Goal: Information Seeking & Learning: Find specific page/section

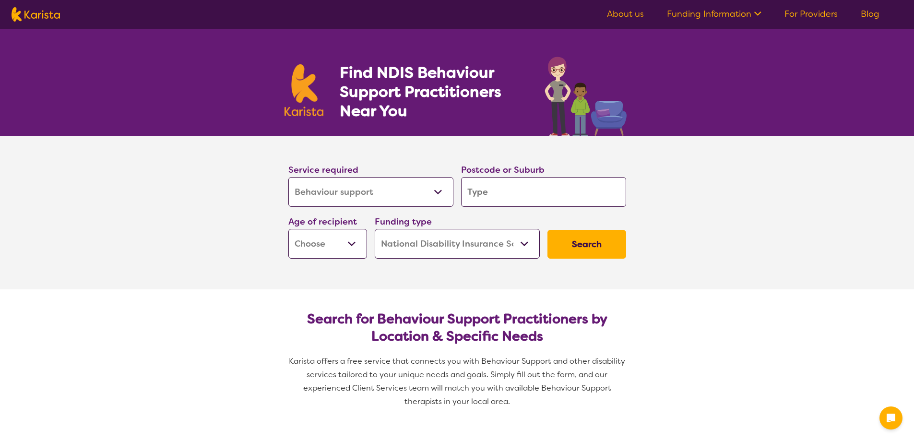
select select "Behaviour support"
select select "NDIS"
select select "Behaviour support"
select select "NDIS"
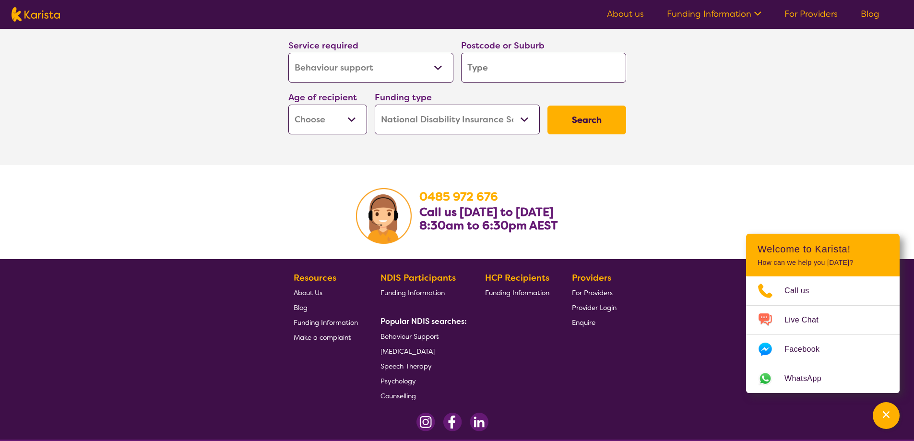
click at [424, 336] on span "Behaviour Support" at bounding box center [410, 336] width 59 height 9
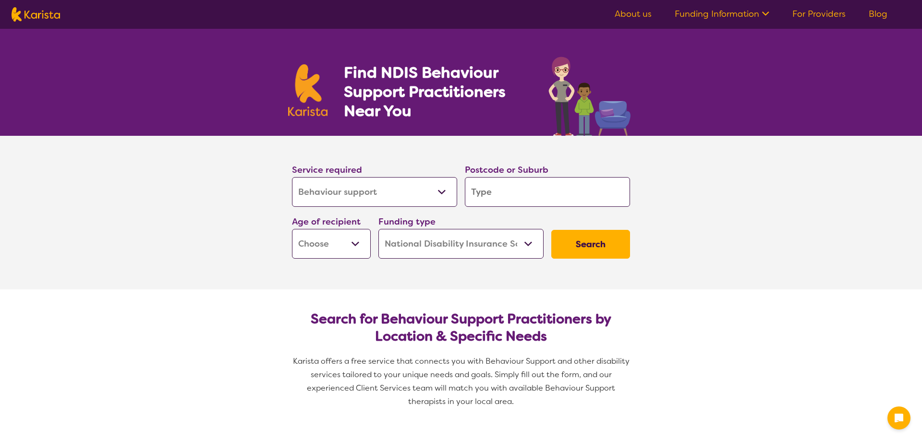
select select "Behaviour support"
select select "NDIS"
select select "Behaviour support"
select select "NDIS"
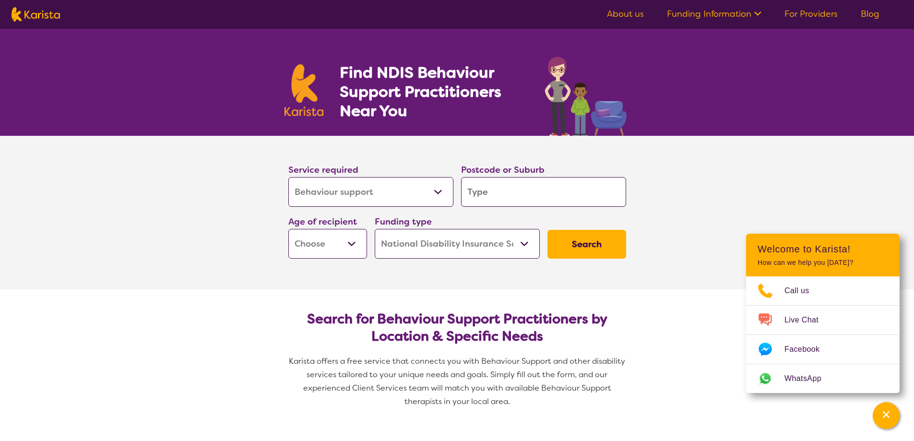
click at [518, 192] on input "search" at bounding box center [543, 192] width 165 height 30
type input "2"
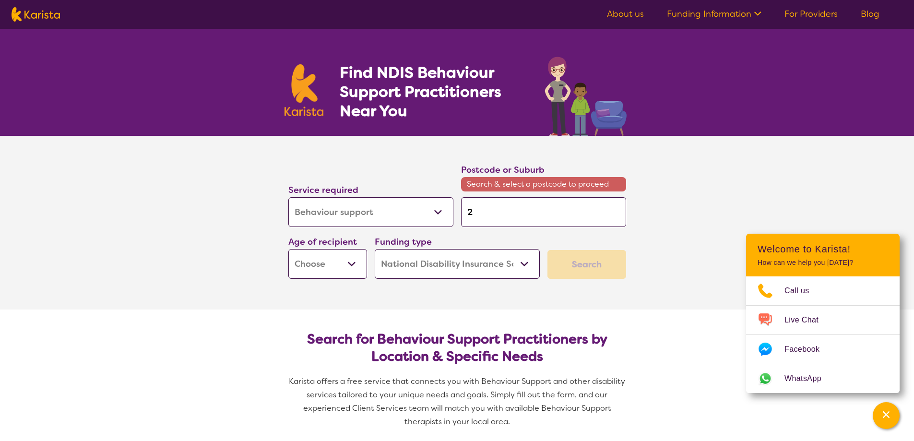
type input "21"
type input "215"
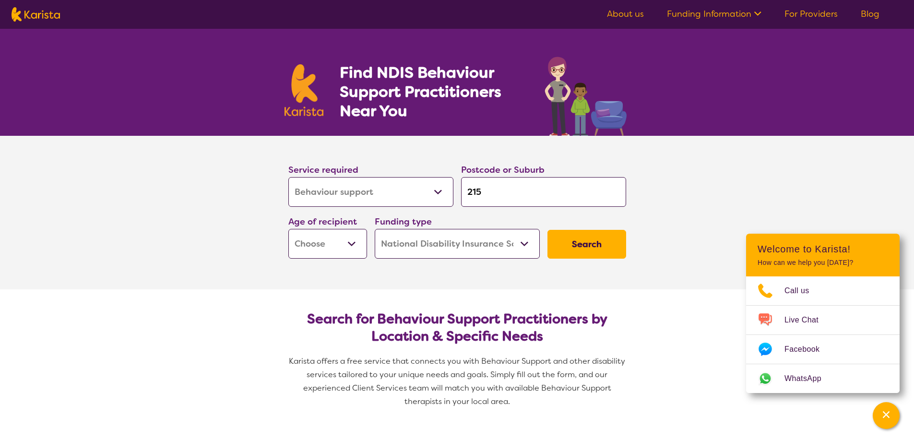
type input "2155"
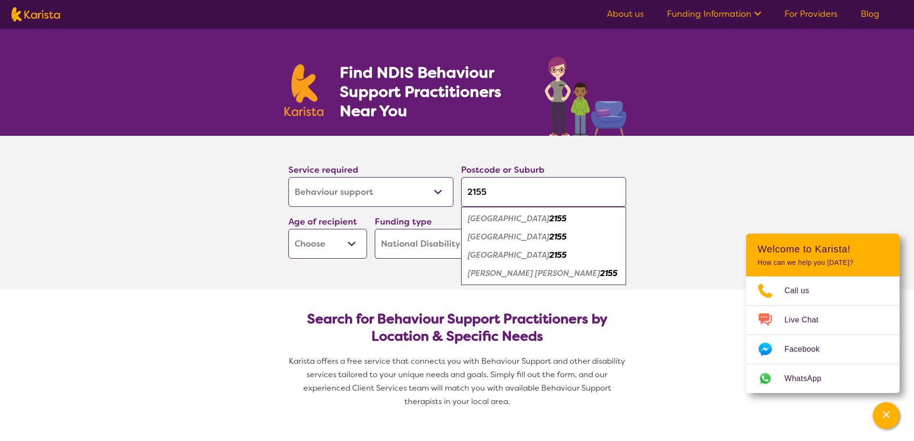
type input "2155"
click at [486, 237] on em "Kellyville" at bounding box center [509, 237] width 82 height 10
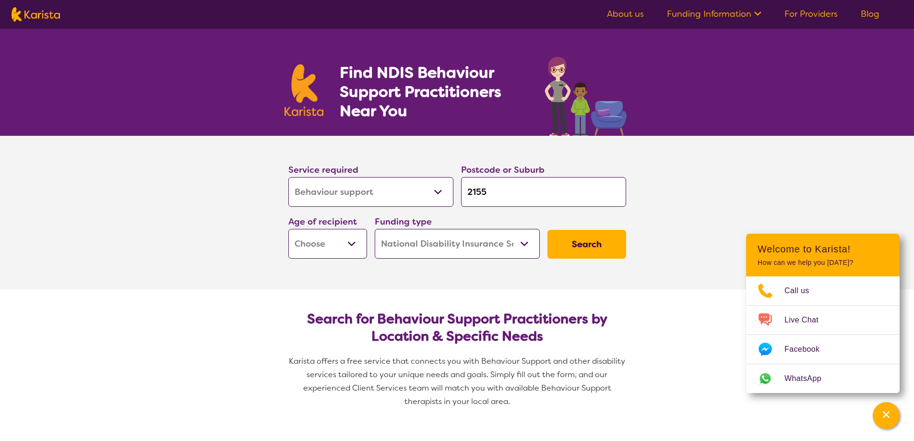
click at [524, 244] on select "Home Care Package (HCP) National Disability Insurance Scheme (NDIS) I don't know" at bounding box center [457, 244] width 165 height 30
select select "i-don-t-know"
click at [375, 229] on select "Home Care Package (HCP) National Disability Insurance Scheme (NDIS) I don't know" at bounding box center [457, 244] width 165 height 30
select select "i-don-t-know"
click at [580, 247] on button "Search" at bounding box center [587, 244] width 79 height 29
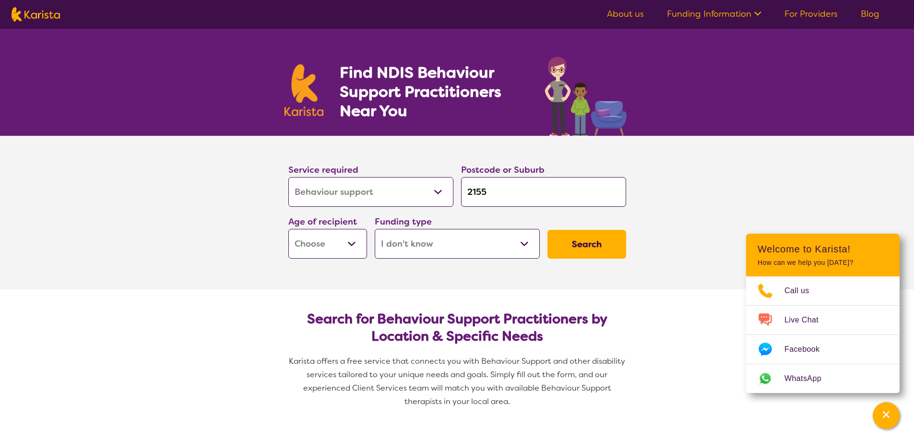
click at [802, 16] on link "For Providers" at bounding box center [811, 14] width 53 height 12
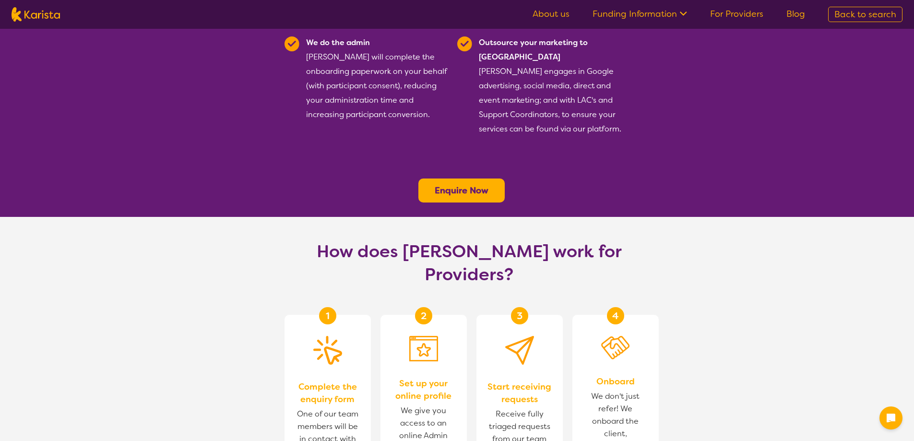
scroll to position [336, 0]
